Goal: Navigation & Orientation: Find specific page/section

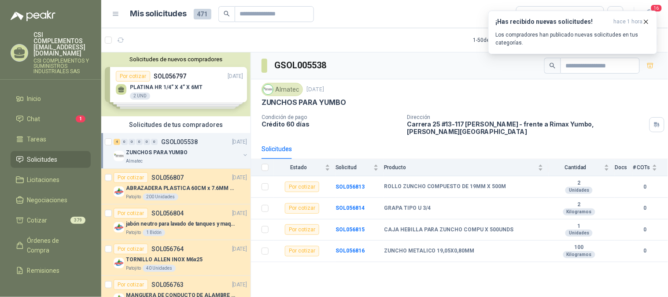
click at [181, 162] on div "Almatec" at bounding box center [183, 161] width 114 height 7
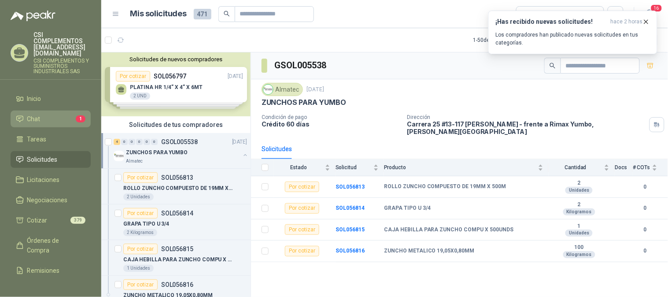
click at [52, 114] on li "Chat 1" at bounding box center [51, 119] width 70 height 10
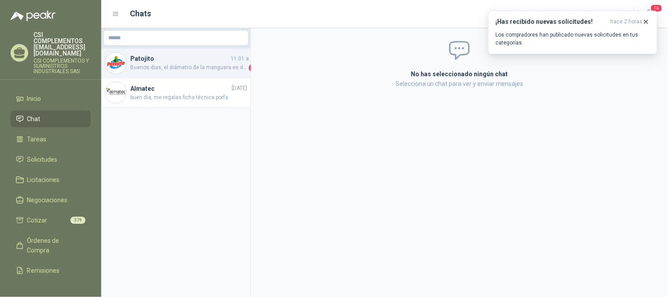
click at [208, 59] on h4 "Patojito" at bounding box center [179, 59] width 99 height 10
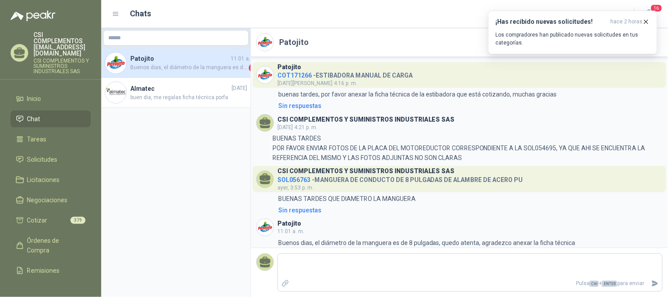
scroll to position [5, 0]
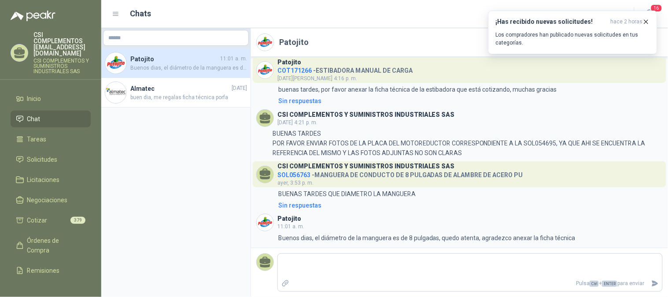
click at [33, 114] on span "Chat" at bounding box center [33, 119] width 13 height 10
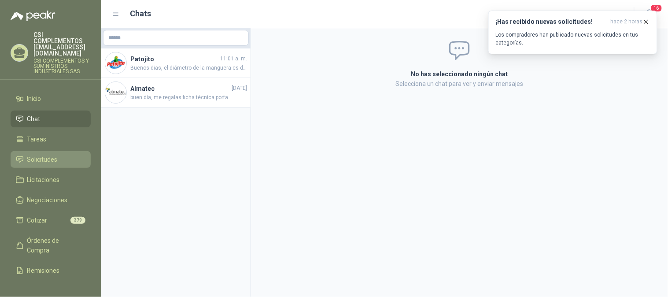
click at [45, 155] on span "Solicitudes" at bounding box center [42, 160] width 30 height 10
